Goal: Check status: Check status

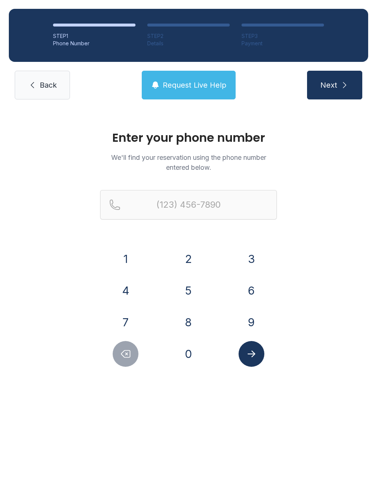
click at [255, 291] on button "6" at bounding box center [252, 291] width 26 height 26
click at [124, 253] on button "1" at bounding box center [126, 259] width 26 height 26
click at [192, 281] on button "5" at bounding box center [189, 291] width 26 height 26
click at [191, 328] on button "8" at bounding box center [189, 322] width 26 height 26
click at [123, 314] on button "7" at bounding box center [126, 322] width 26 height 26
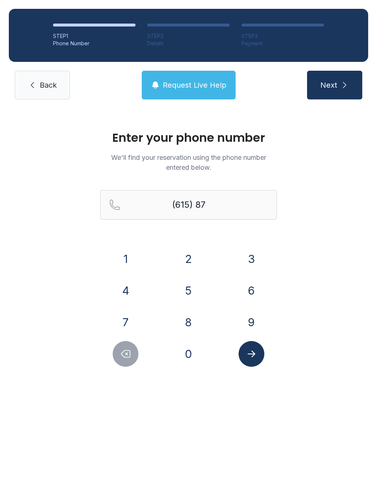
click at [250, 321] on button "9" at bounding box center [252, 322] width 26 height 26
click at [188, 265] on button "2" at bounding box center [189, 259] width 26 height 26
click at [247, 263] on button "3" at bounding box center [252, 259] width 26 height 26
click at [132, 288] on button "4" at bounding box center [126, 291] width 26 height 26
click at [238, 263] on div "3" at bounding box center [251, 259] width 51 height 26
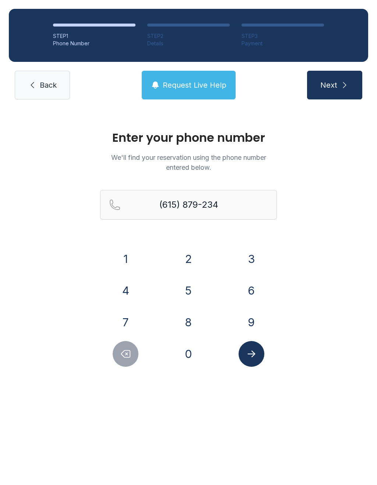
click at [245, 259] on button "3" at bounding box center [252, 259] width 26 height 26
type input "[PHONE_NUMBER]"
click at [254, 360] on button "Submit lookup form" at bounding box center [252, 354] width 26 height 26
